Goal: Task Accomplishment & Management: Use online tool/utility

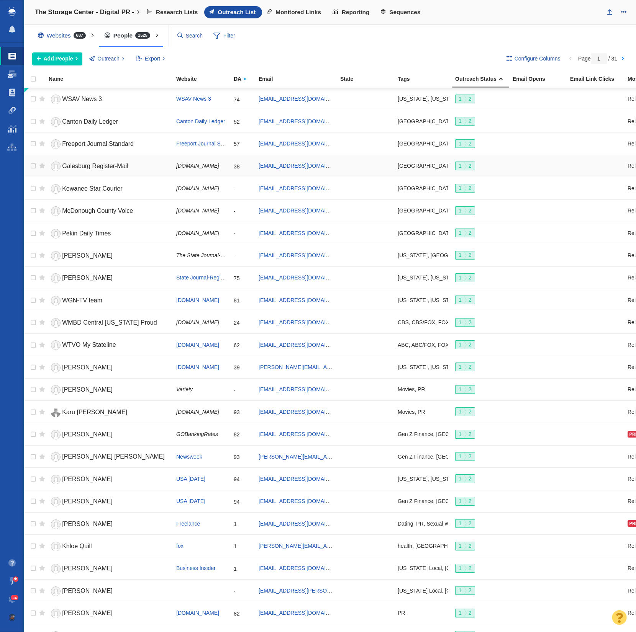
click at [125, 163] on span "Galesburg Register-Mail" at bounding box center [95, 166] width 66 height 7
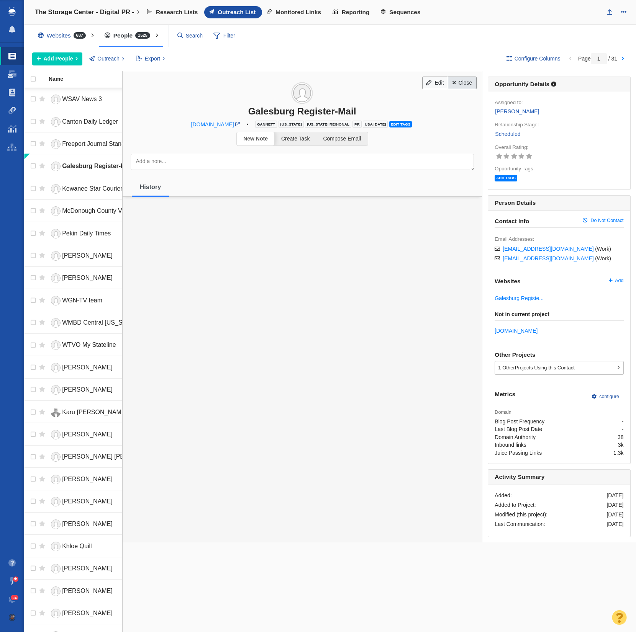
click at [458, 79] on link "Close" at bounding box center [462, 83] width 29 height 13
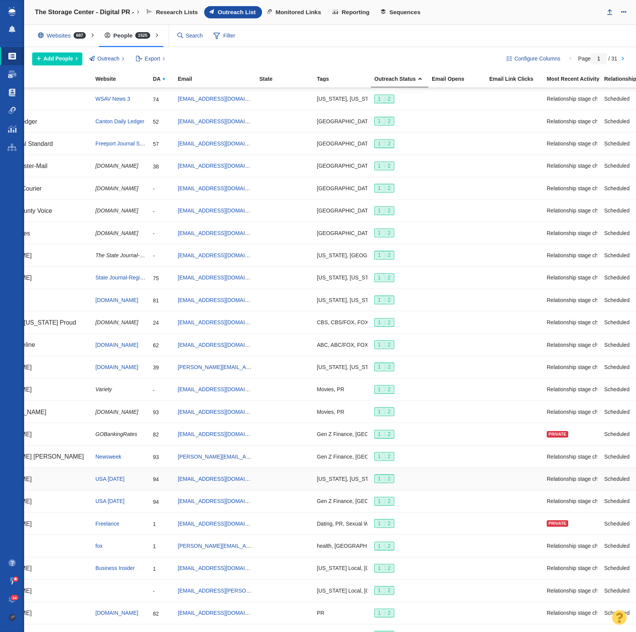
scroll to position [0, 110]
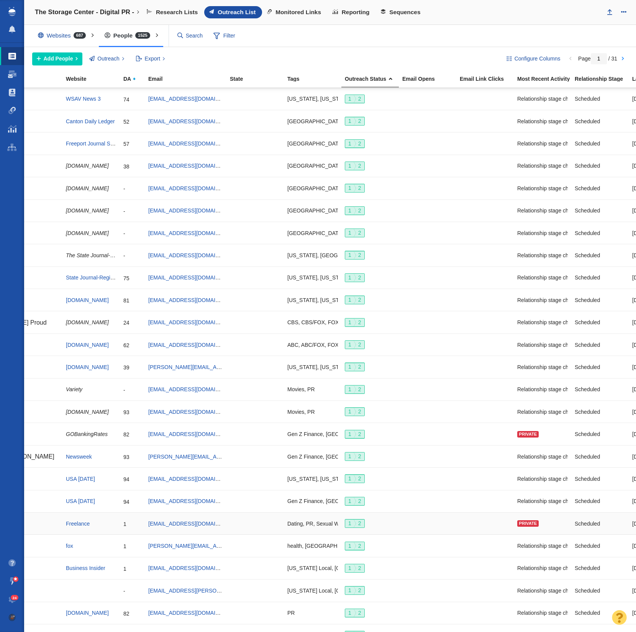
click at [522, 521] on div "Private" at bounding box center [527, 524] width 21 height 7
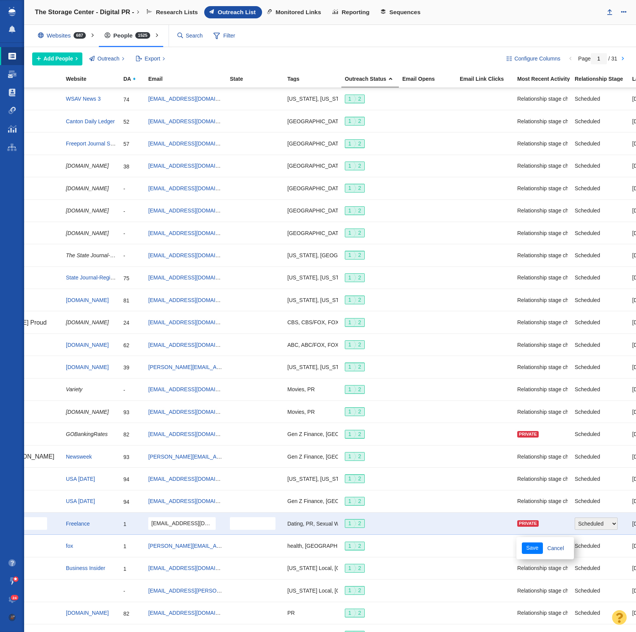
click at [493, 523] on div at bounding box center [485, 524] width 51 height 16
click at [505, 544] on link "Cancel" at bounding box center [498, 548] width 26 height 11
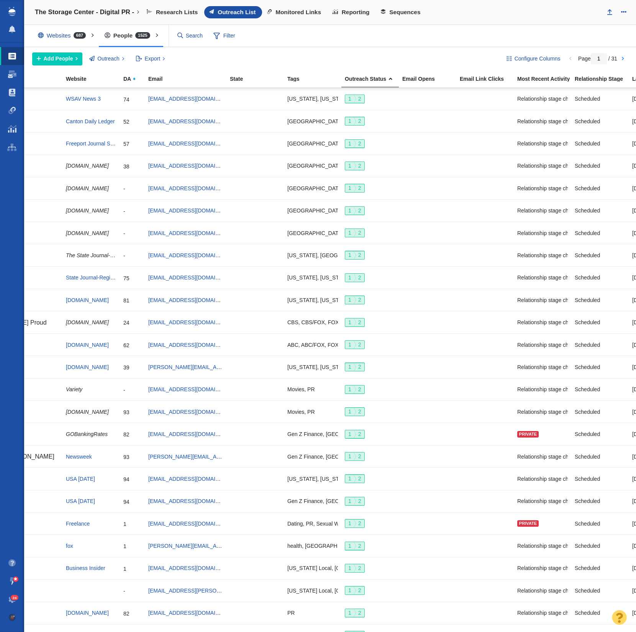
click at [14, 597] on span "24" at bounding box center [15, 598] width 8 height 6
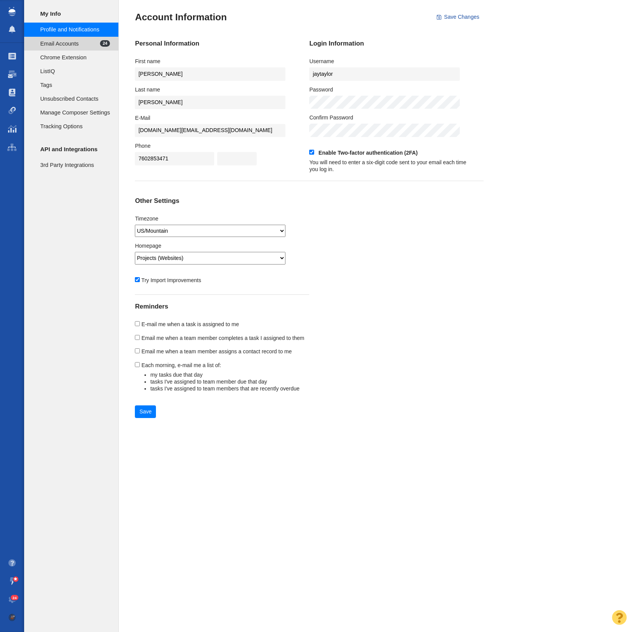
click at [52, 44] on span "Email Accounts" at bounding box center [70, 43] width 60 height 8
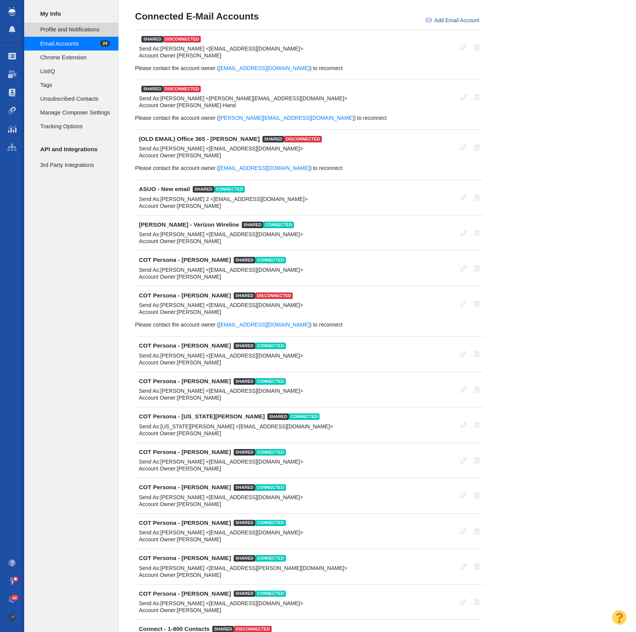
click at [70, 28] on span "Profile and Notifications" at bounding box center [75, 29] width 70 height 8
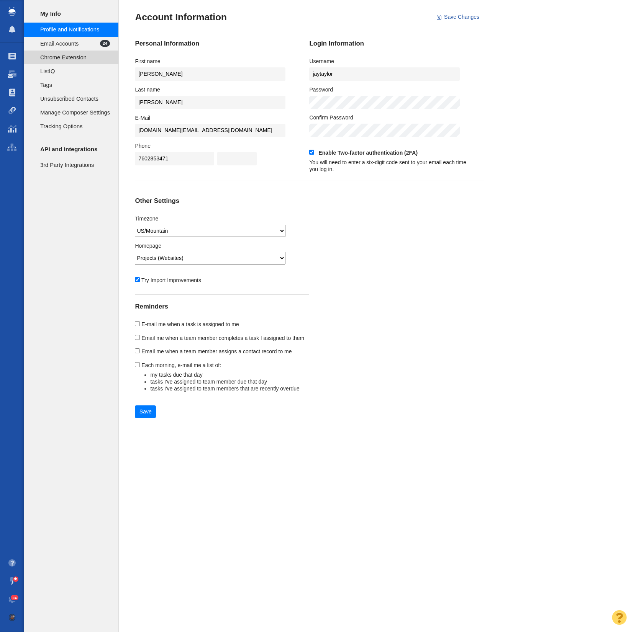
click at [62, 58] on span "Chrome Extension" at bounding box center [75, 57] width 70 height 8
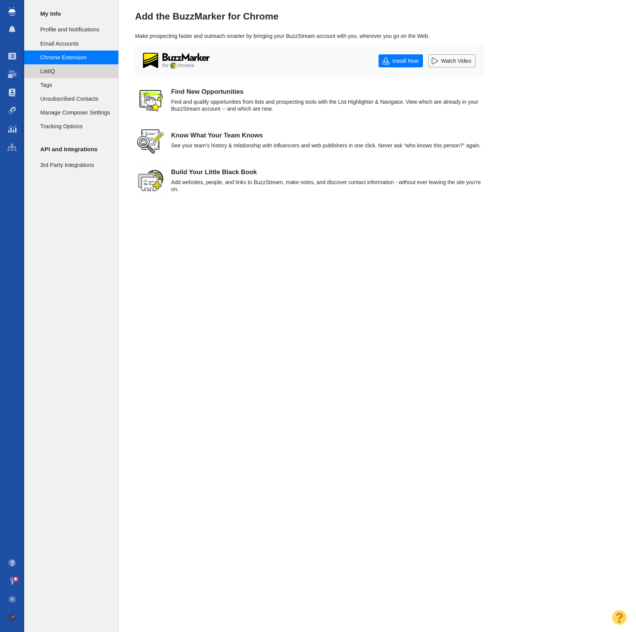
click at [59, 70] on span "ListIQ" at bounding box center [75, 71] width 70 height 8
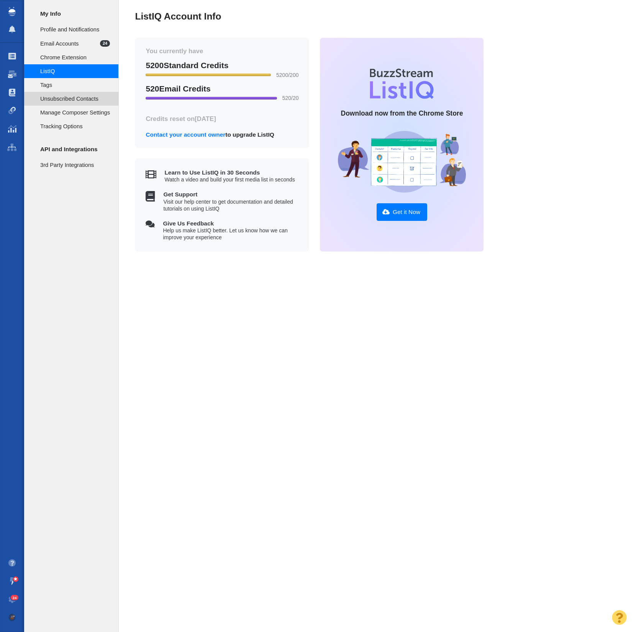
click at [66, 103] on span "Unsubscribed Contacts" at bounding box center [75, 99] width 70 height 8
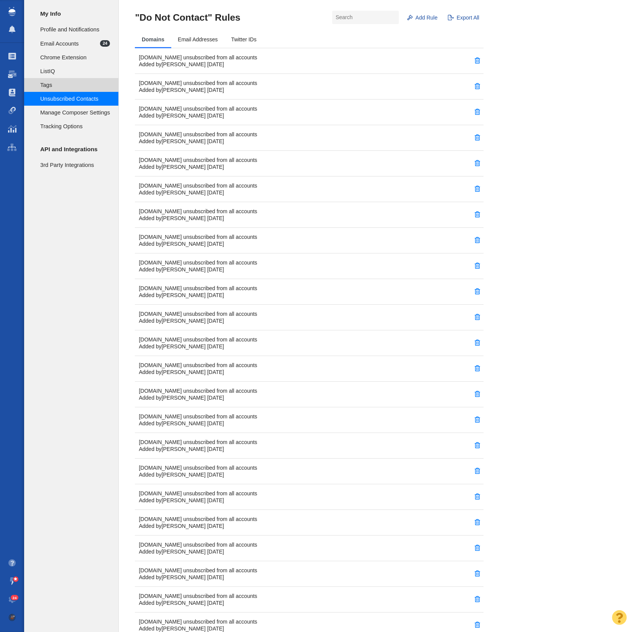
click at [66, 85] on span "Tags" at bounding box center [75, 85] width 70 height 8
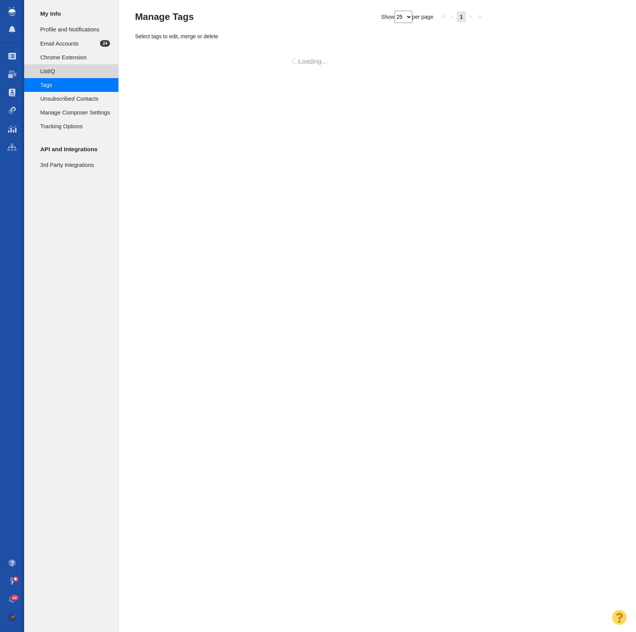
click at [65, 70] on span "ListIQ" at bounding box center [75, 71] width 70 height 8
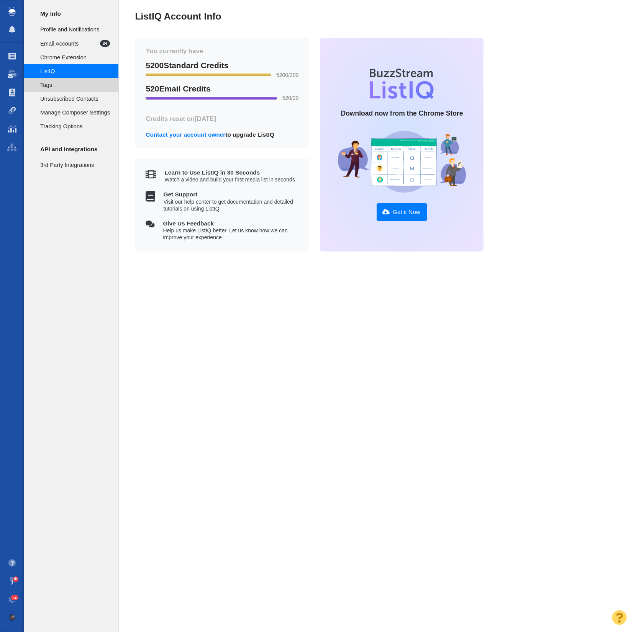
click at [71, 87] on span "Tags" at bounding box center [75, 85] width 70 height 8
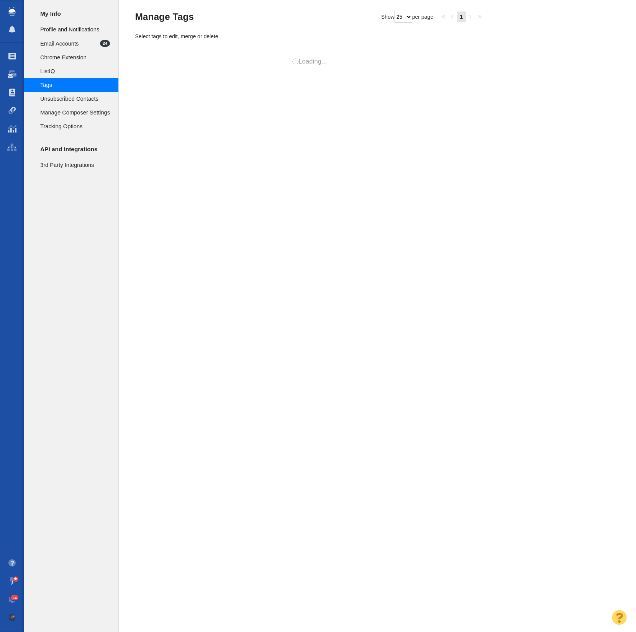
click at [70, 98] on span "Unsubscribed Contacts" at bounding box center [75, 99] width 70 height 8
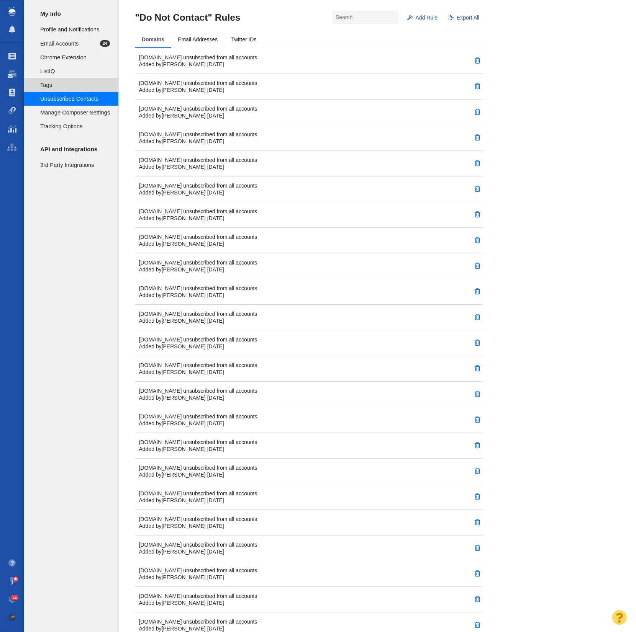
click at [69, 85] on span "Tags" at bounding box center [75, 85] width 70 height 8
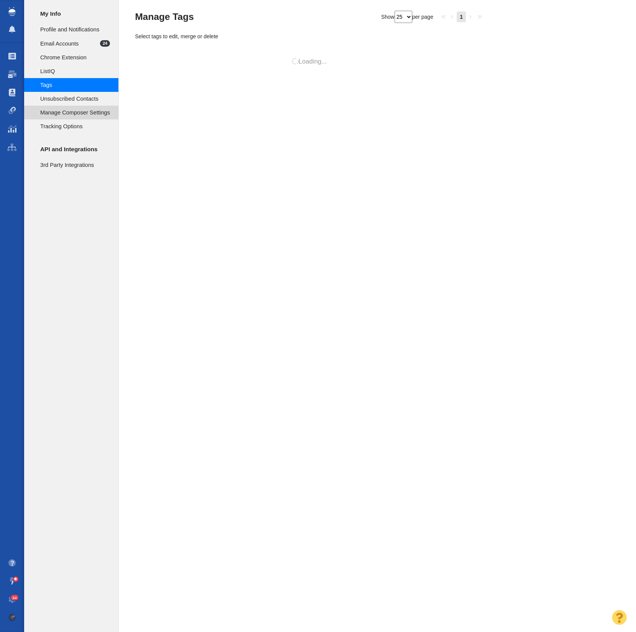
click at [74, 112] on span "Manage Composer Settings" at bounding box center [75, 112] width 70 height 8
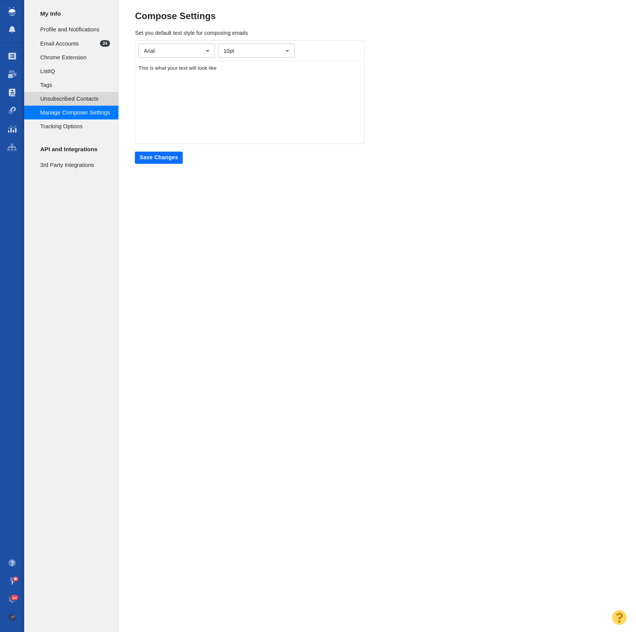
click at [67, 100] on span "Unsubscribed Contacts" at bounding box center [75, 99] width 70 height 8
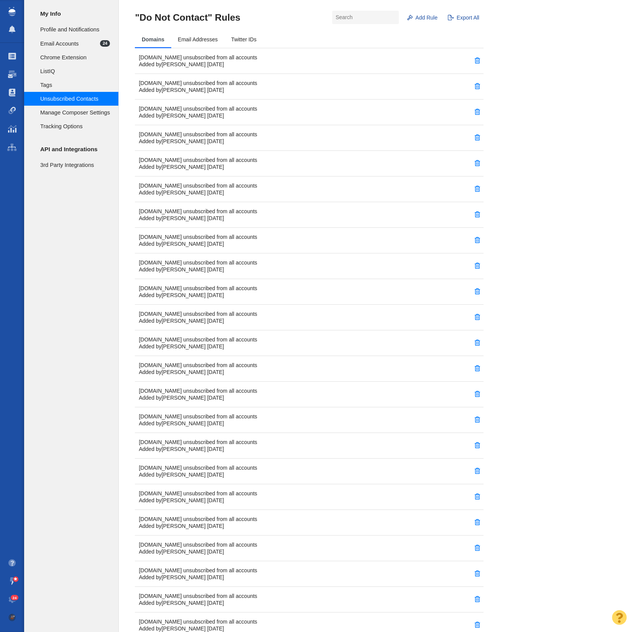
scroll to position [4, 0]
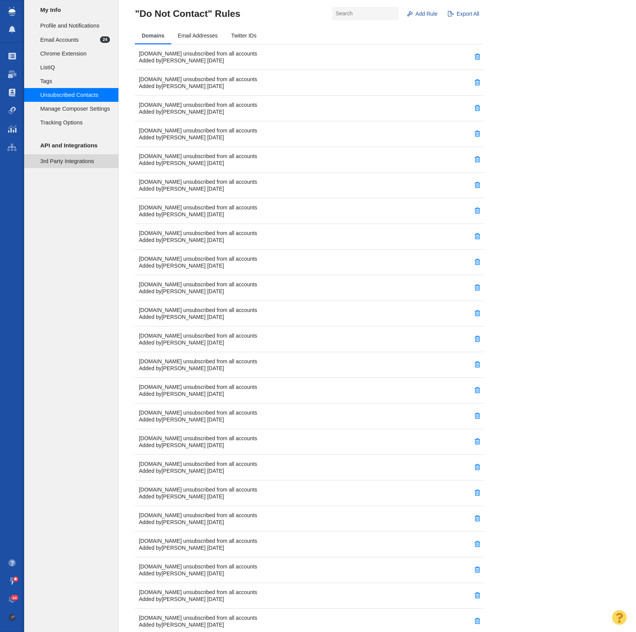
click at [66, 157] on li "3rd Party Integrations" at bounding box center [71, 161] width 94 height 14
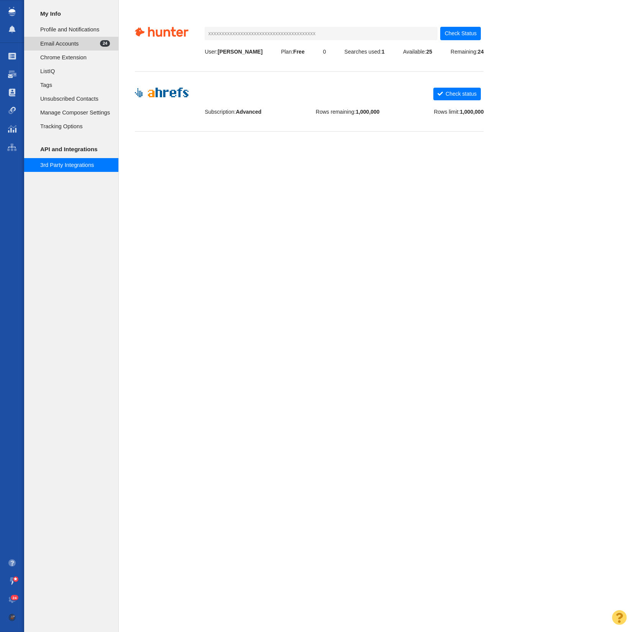
click at [85, 37] on li "Email Accounts 24" at bounding box center [71, 44] width 94 height 14
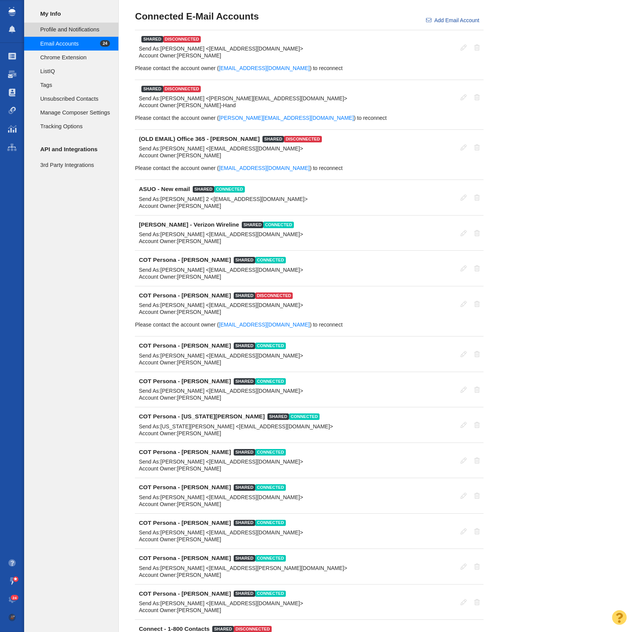
click at [74, 26] on span "Profile and Notifications" at bounding box center [75, 29] width 70 height 8
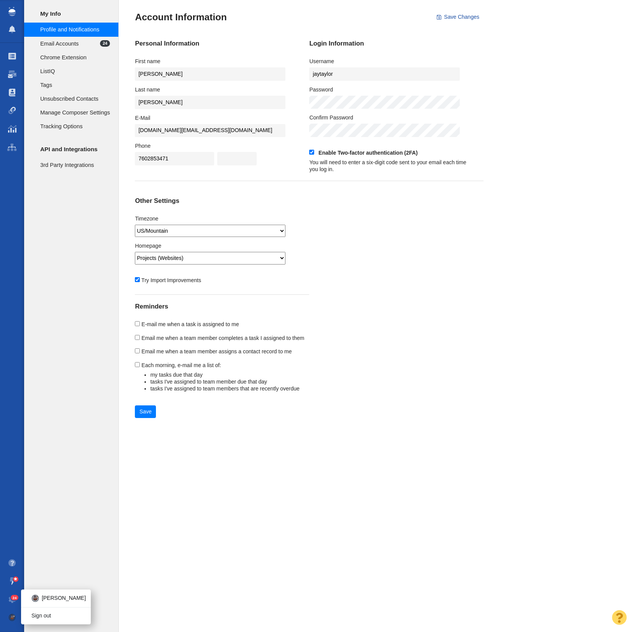
click at [34, 601] on img at bounding box center [35, 599] width 8 height 8
click at [14, 601] on span at bounding box center [12, 600] width 8 height 8
click at [10, 583] on link at bounding box center [12, 581] width 24 height 18
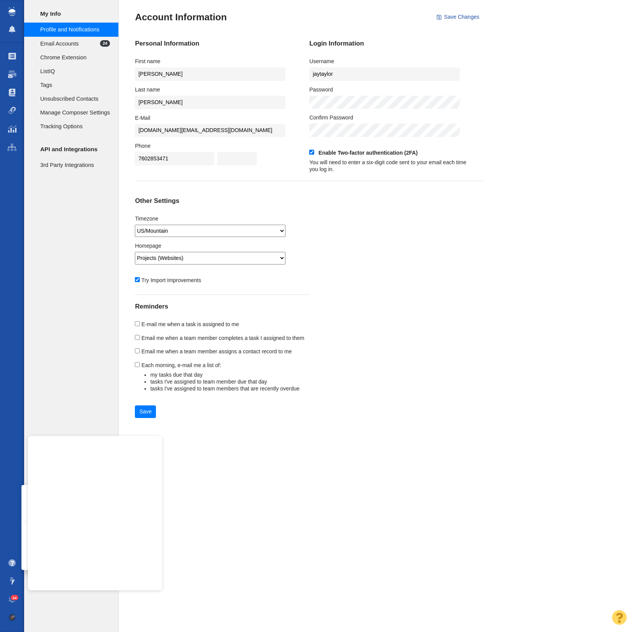
click at [12, 564] on span at bounding box center [12, 564] width 8 height 8
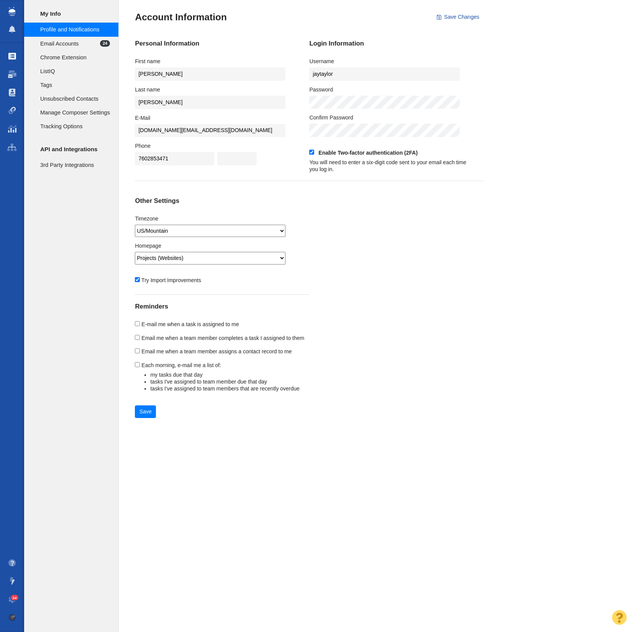
click at [12, 56] on span at bounding box center [12, 56] width 8 height 8
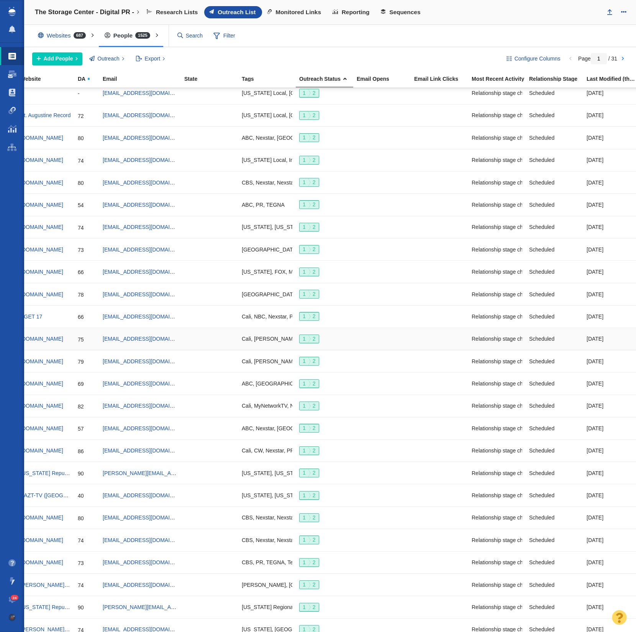
scroll to position [0, 160]
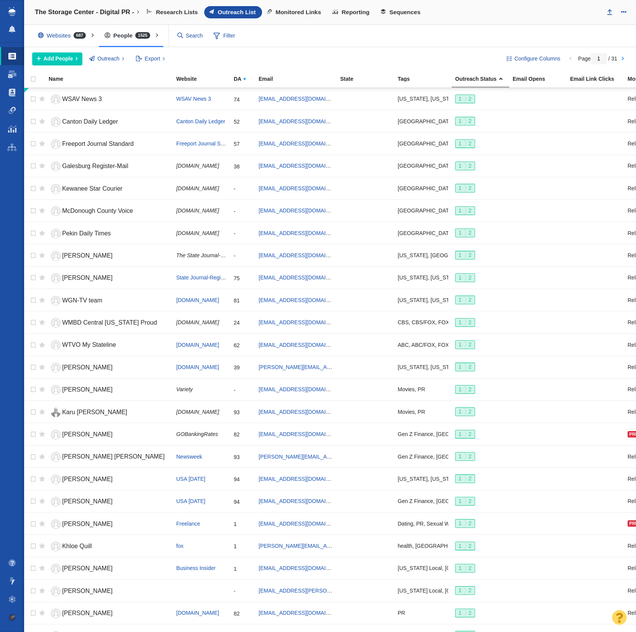
scroll to position [565, 0]
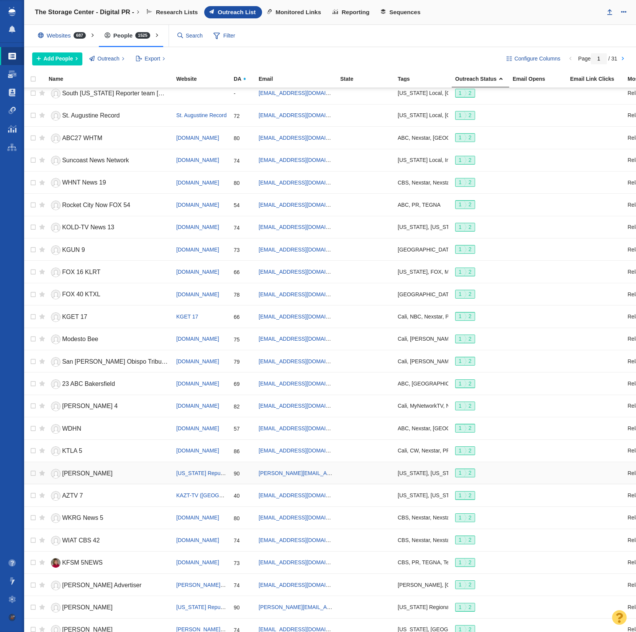
click at [96, 473] on div "[PERSON_NAME]" at bounding box center [109, 473] width 121 height 16
click at [94, 470] on span "[PERSON_NAME]" at bounding box center [87, 473] width 51 height 7
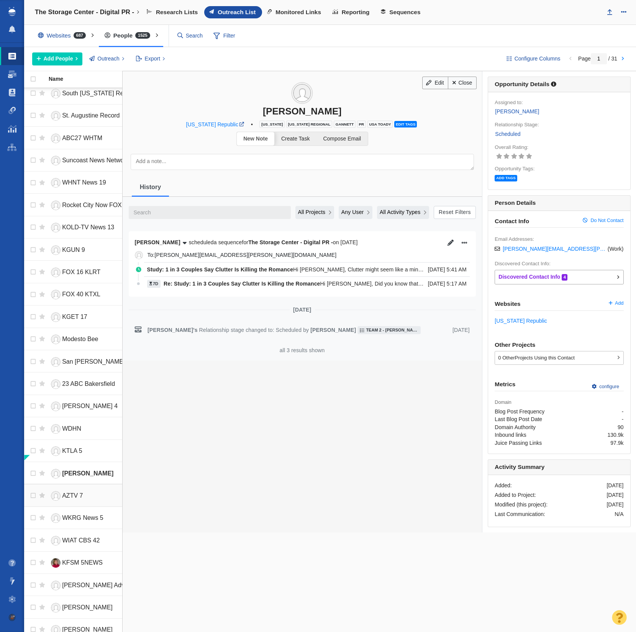
click at [89, 490] on link "AZTV 7" at bounding box center [109, 496] width 121 height 13
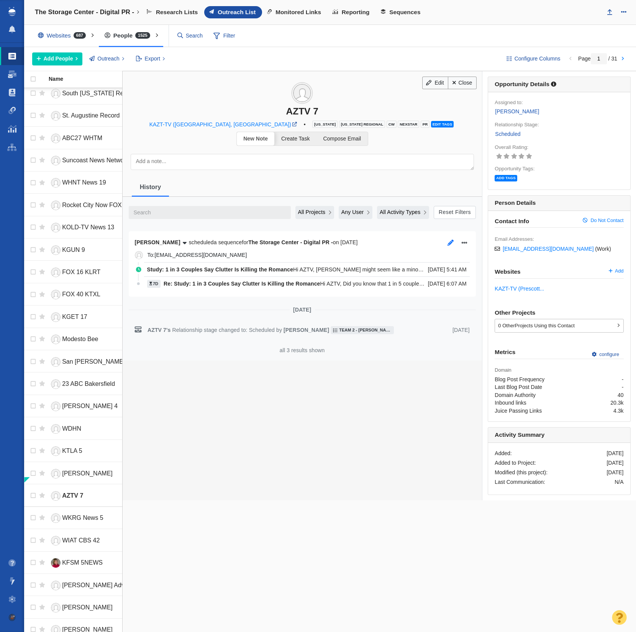
click at [453, 241] on button "button" at bounding box center [450, 243] width 11 height 11
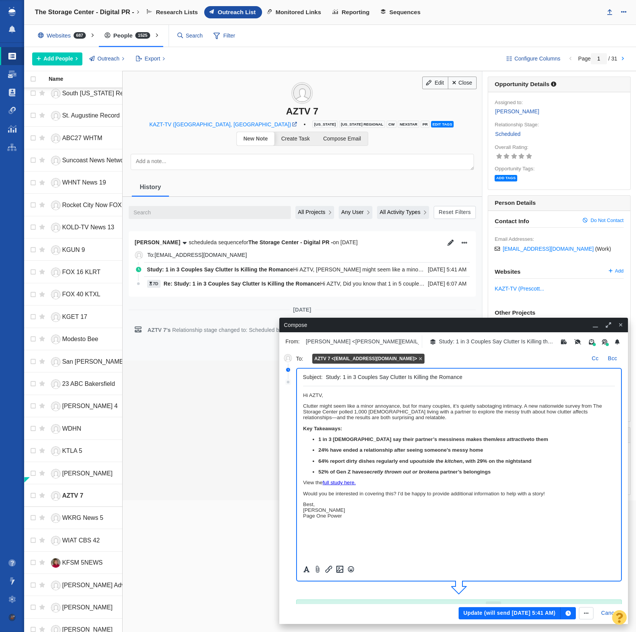
scroll to position [0, 0]
click at [342, 485] on link "full study here." at bounding box center [338, 483] width 33 height 6
click at [329, 572] on icon "Insert/edit link" at bounding box center [328, 569] width 9 height 9
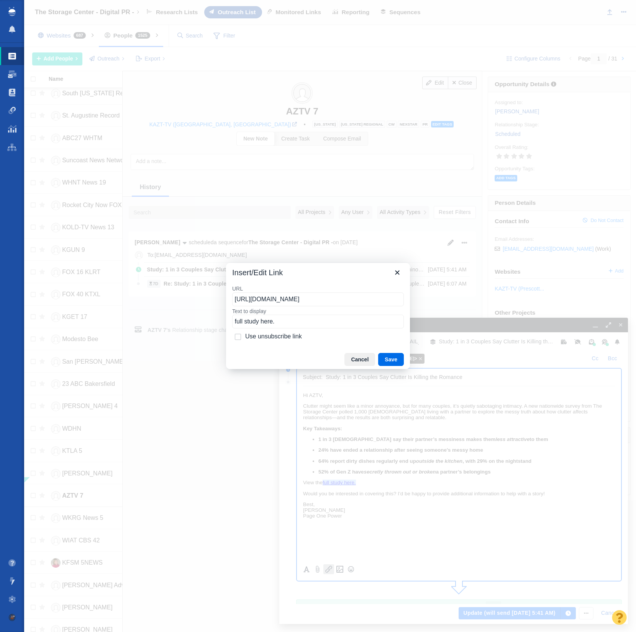
click at [350, 299] on input "[URL][DOMAIN_NAME]" at bounding box center [318, 300] width 172 height 14
type input "[URL][DOMAIN_NAME]"
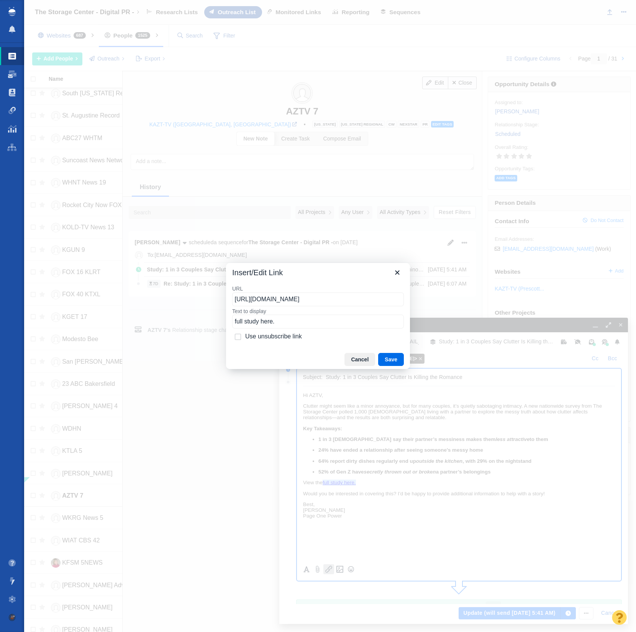
scroll to position [0, 0]
drag, startPoint x: 361, startPoint y: 356, endPoint x: 361, endPoint y: 312, distance: 44.4
click at [361, 356] on button "Cancel" at bounding box center [359, 359] width 31 height 13
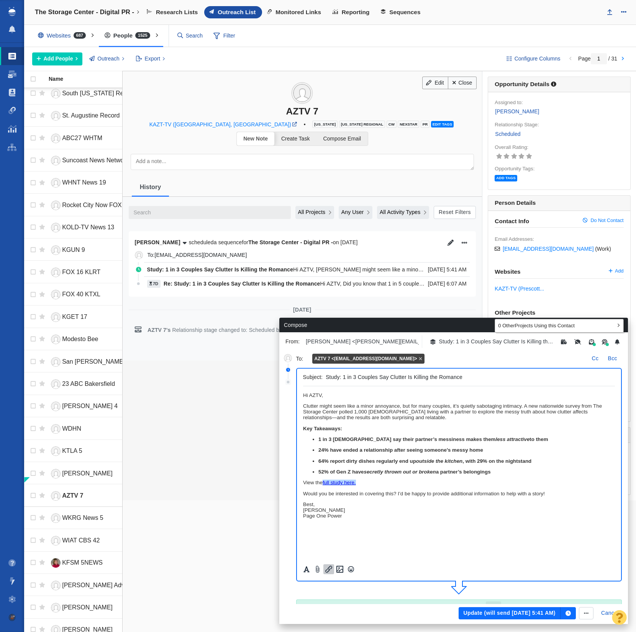
click at [622, 324] on icon "button" at bounding box center [621, 325] width 4 height 5
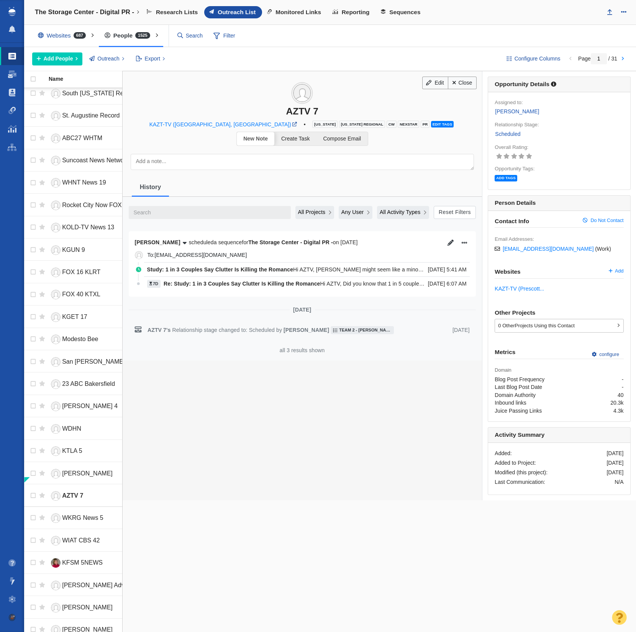
click at [344, 71] on div "Edit Close AZTV 7 KAZT-TV ([GEOGRAPHIC_DATA], [GEOGRAPHIC_DATA]) • [US_STATE] […" at bounding box center [379, 352] width 514 height 563
click at [409, 43] on div "Websites 687 All Websites Assigned To Me Recently Viewed Starred People 1525 Al…" at bounding box center [330, 36] width 612 height 22
